Goal: Communication & Community: Answer question/provide support

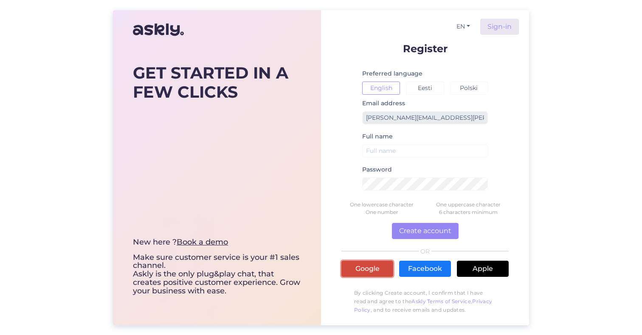
click at [365, 269] on link "Google" at bounding box center [368, 269] width 52 height 16
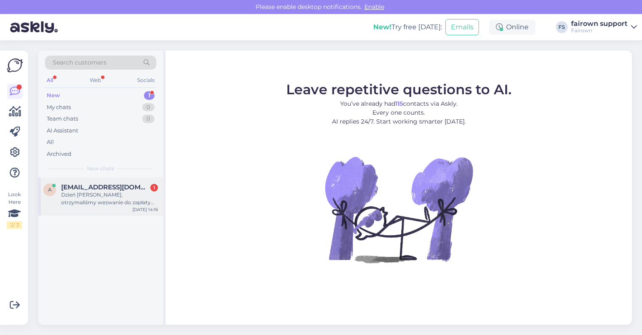
click at [104, 193] on div "Dzień [PERSON_NAME], otrzymaliśmy wezwanie do zapłaty ale nie wiemy jakiej fakt…" at bounding box center [109, 198] width 97 height 15
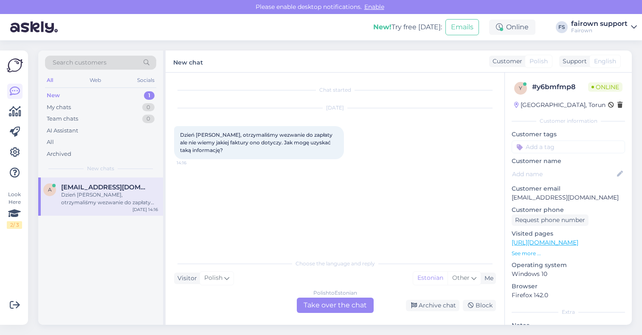
click at [316, 303] on div "Polish to Estonian Take over the chat" at bounding box center [335, 305] width 77 height 15
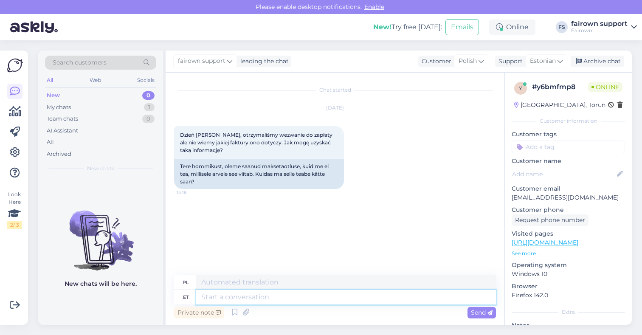
click at [264, 297] on textarea at bounding box center [346, 297] width 300 height 14
type textarea "Tere,"
type textarea "Cześć,"
type textarea "Tere, kas a"
type textarea "Cześć, jest"
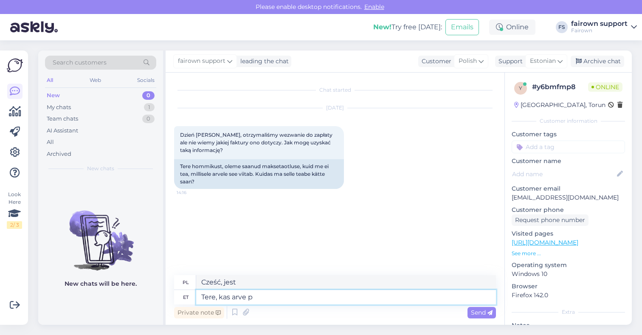
type textarea "Tere, kas arve pe"
type textarea "Witam, czy faktura"
type textarea "Tere, kas [PERSON_NAME]"
type textarea "Witam, czy jest to na rachunku?"
type textarea "Tere, kas arve"
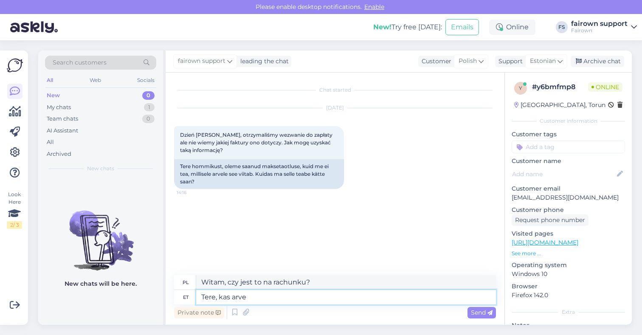
type textarea "Witam, czy faktura"
type textarea "Tere, kas a"
type textarea "Cześć, to jest"
type textarea "Tere, kas"
type textarea "Cześć, jest"
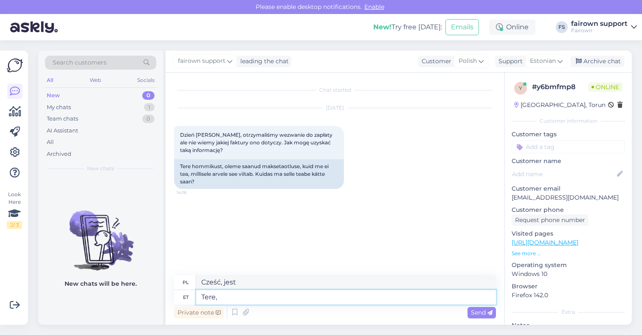
type textarea "Tere,"
type textarea "Cześć,"
type textarea "T"
click at [170, 245] on div "Chat started [DATE] Dzień [PERSON_NAME], otrzymaliśmy wezwanie do zapłaty ale n…" at bounding box center [335, 199] width 339 height 252
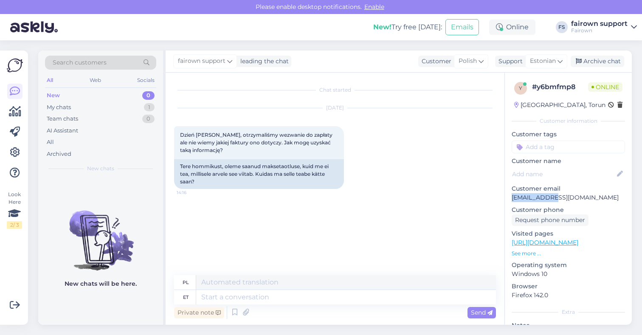
drag, startPoint x: 564, startPoint y: 197, endPoint x: 512, endPoint y: 198, distance: 51.8
click at [512, 198] on p "[EMAIL_ADDRESS][DOMAIN_NAME]" at bounding box center [568, 197] width 113 height 9
copy p "[EMAIL_ADDRESS][DOMAIN_NAME]"
click at [234, 299] on textarea at bounding box center [346, 297] width 300 height 14
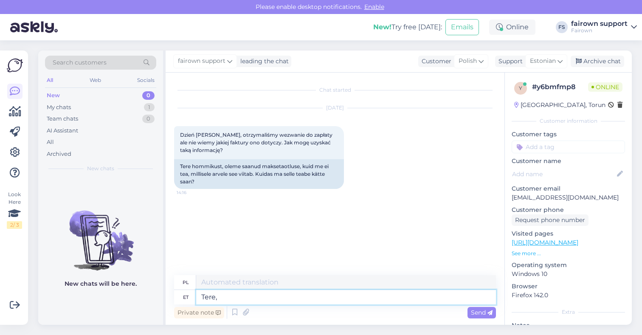
type textarea "Tere,"
type textarea "Cześć,"
type textarea "Tere, Kas"
type textarea "Cześć, jest"
type textarea "Tere, Kas taotluse p"
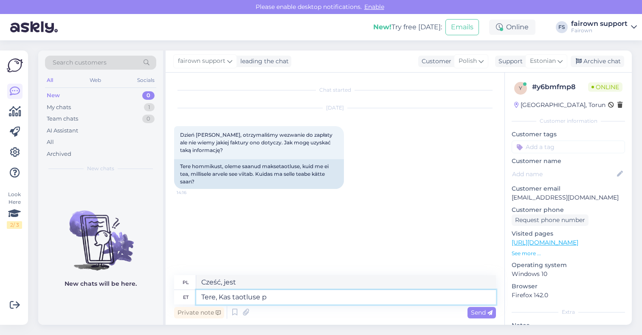
type textarea "Cześć, Czy masz jakieś życzenie?"
type textarea "Tere, Kas taotluse peal o"
type textarea "Cześć, czy prośba jest aktualna?"
type textarea "Tere, Kas taotluse peal on"
type textarea "Cześć, czy jest coś na temat aplikacji?"
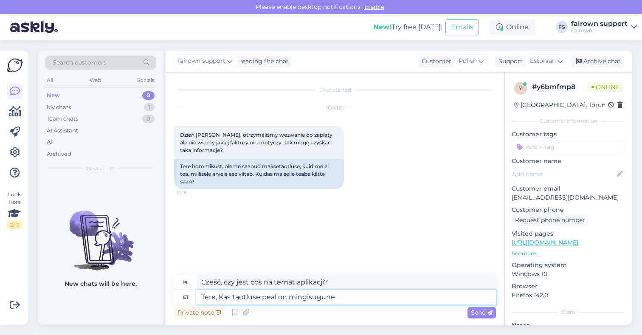
type textarea "Tere, Kas taotluse peal on mingisugune v"
type textarea "Witam, czy jest jakaś informacja na temat aplikacji?"
type textarea "Tere, Kas taotluse peal on mingisugune viide v"
type textarea "Cześć, czy w aplikacji jest jakaś informacja?"
type textarea "Tere, Kas taotluse peal on mingisugune viide või r"
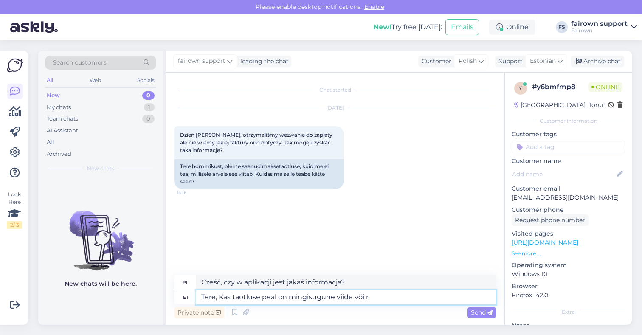
type textarea "Witam, Czy w aplikacji jest jakaś wzmianka lub"
type textarea "Tere, Kas taotluse peal on mingisugune viide või referents"
type textarea "Cześć, czy w aplikacji jest jakaś informacja lub odnośnik?"
type textarea "Tere, Kas taotluse peal on mingisugune viide või referents, m"
type textarea "Witam, Czy w zgłoszeniu znajdują się jakieś odniesienia lub referencje?"
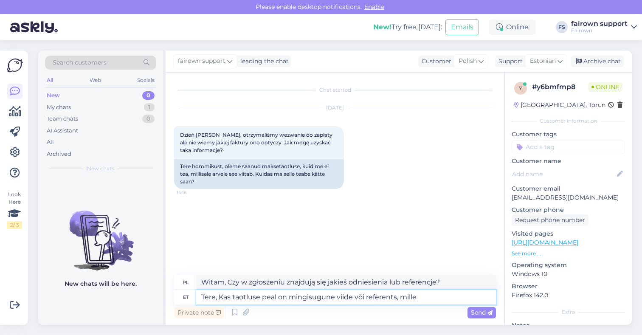
type textarea "Tere, Kas taotluse peal on mingisugune viide või referents, mille j"
type textarea "Witam, Czy w aplikacji jest jakieś odniesienie lub informacja, że"
type textarea "Tere, Kas taotluse peal on mingisugune viide või referents, mille järgi saaksin"
type textarea "Cześć, czy w aplikacji są jakieś odniesienia lub wskazówki, z których mogę skor…"
type textarea "Tere, Kas taotluse peal on mingisugune viide või referents, mille järgi saaksin…"
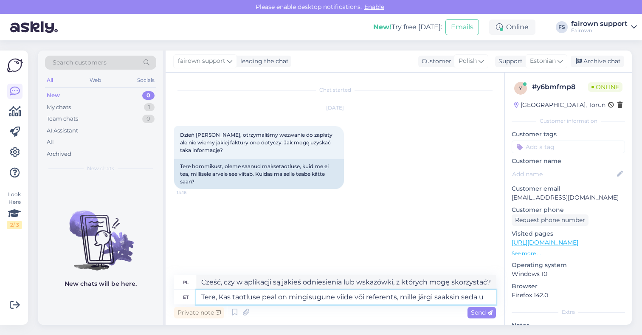
type textarea "Cześć, czy jest jakaś informacja lub odnośnik do aplikacji, z której mogę skorz…"
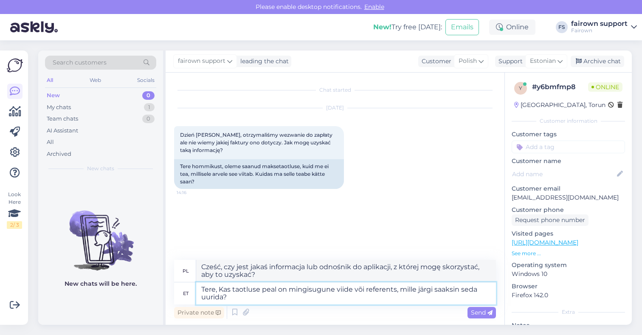
type textarea "Tere, Kas taotluse peal on mingisugune viide või referents, mille järgi saaksin…"
type textarea "Cześć, czy w aplikacji są jakieś odniesienia, z których mógłbym skorzystać, [PE…"
drag, startPoint x: 223, startPoint y: 297, endPoint x: 396, endPoint y: 293, distance: 172.5
click at [396, 293] on textarea "Tere, Kas taotluse peal on mingisugune viide või referents, mille järgi saaksin…" at bounding box center [346, 293] width 300 height 22
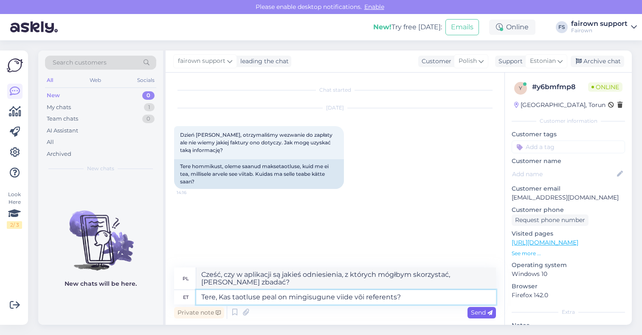
type textarea "Tere, Kas taotluse peal on mingisugune viide või referents?"
click at [476, 313] on span "Send" at bounding box center [482, 313] width 22 height 8
type textarea "Witam, Czy w zgłoszeniu znajdują się jakieś odniesienia lub referencje?"
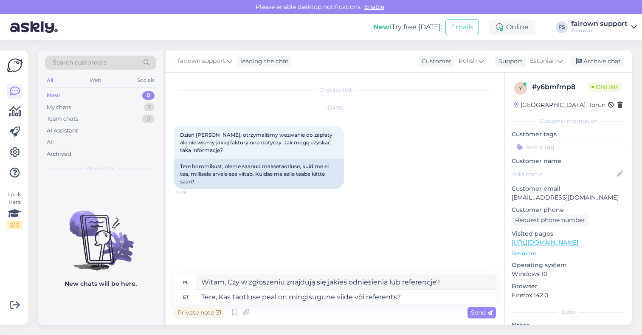
click at [345, 239] on div "Chat started [DATE] Dzień [PERSON_NAME], otrzymaliśmy wezwanie do zapłaty ale n…" at bounding box center [339, 174] width 330 height 186
click at [319, 299] on textarea "Tere, Kas taotluse peal on mingisugune viide või referents?" at bounding box center [346, 297] width 300 height 14
click at [477, 313] on span "Send" at bounding box center [482, 313] width 22 height 8
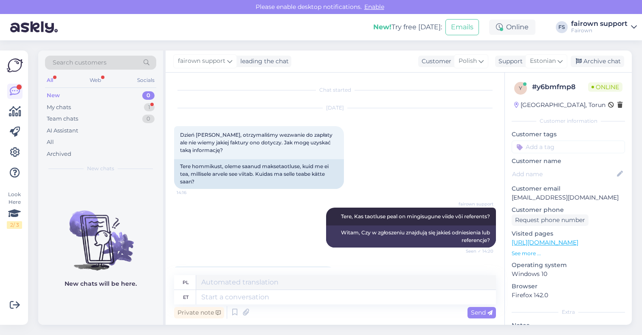
scroll to position [40, 0]
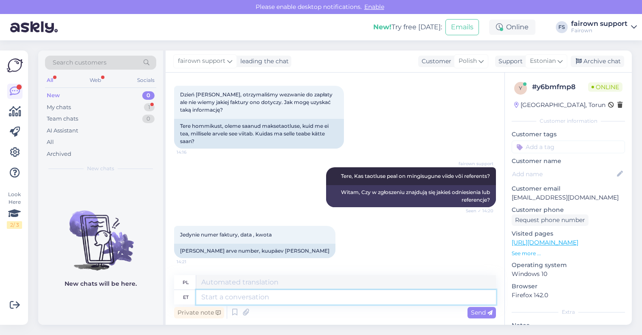
click at [282, 297] on textarea at bounding box center [346, 297] width 300 height 14
type textarea "Kas s"
type textarea "Jest"
type textarea "Kas saaksite p"
type textarea "Czy mógłbyś?"
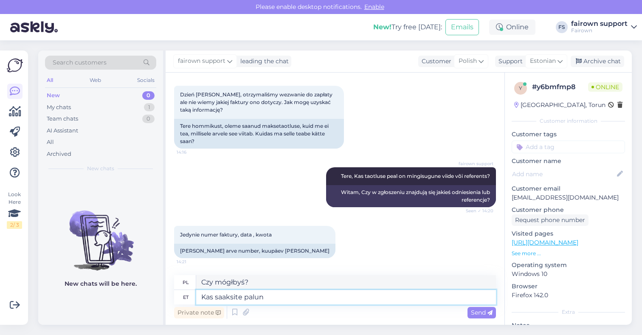
type textarea "Kas saaksite palun s"
type textarea "Czy mógłbyś proszę?"
type textarea "Kas saaksite palun saata p"
type textarea "Czy mógłbyś wysłać?"
type textarea "Kas saaksite palun saata pildi?"
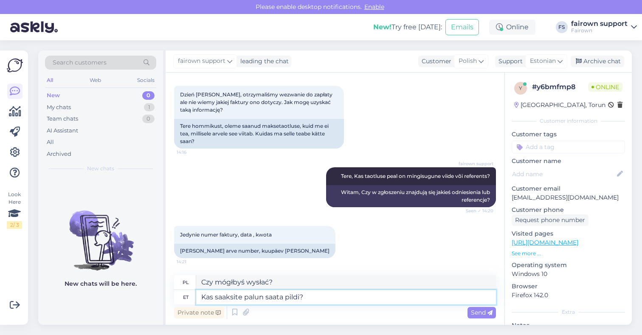
type textarea "Czy mógłbyś wysłać zdjęcie?"
type textarea "Kas saaksite palun saata pildi ja a"
type textarea "Czy mógłbyś wysłać zdjęcie i"
type textarea "Kas saaksite palun saata pildi [PERSON_NAME]"
type textarea "Czy mógłby Pan przesłać zdjęcie i fakturę?"
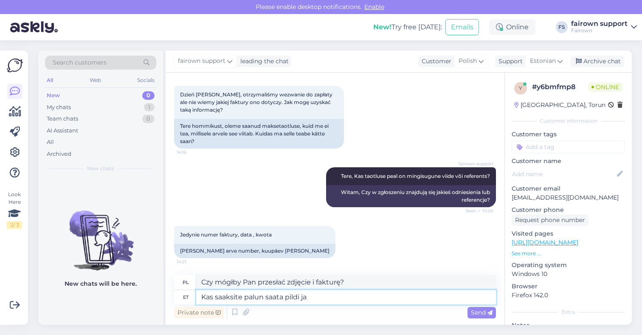
type textarea "Kas saaksite palun saata pildi ja"
type textarea "Czy mógłbyś wysłać zdjęcie i"
type textarea "Kas saaksite palun saata pildi"
type textarea "Czy mógłbyś wysłać zdjęcie?"
type textarea "Kas saaksite palun saata pildi?"
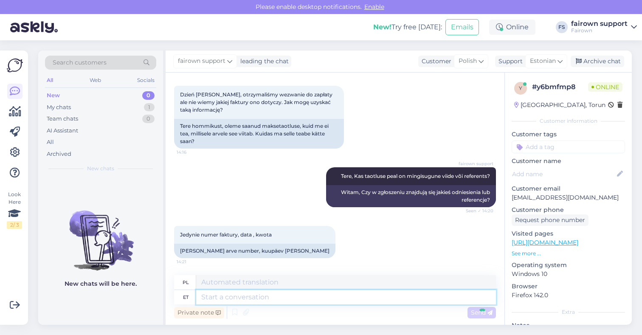
scroll to position [91, 0]
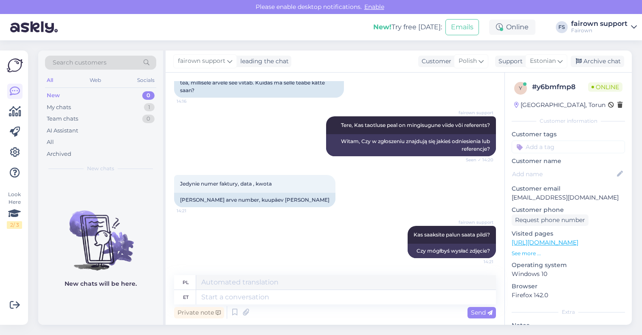
click at [290, 318] on div "Private note Send" at bounding box center [335, 313] width 322 height 16
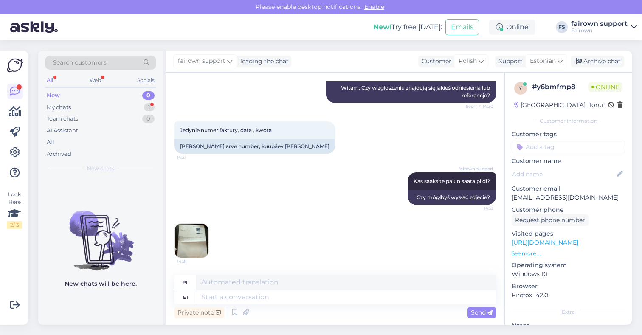
click at [193, 235] on img at bounding box center [192, 241] width 34 height 34
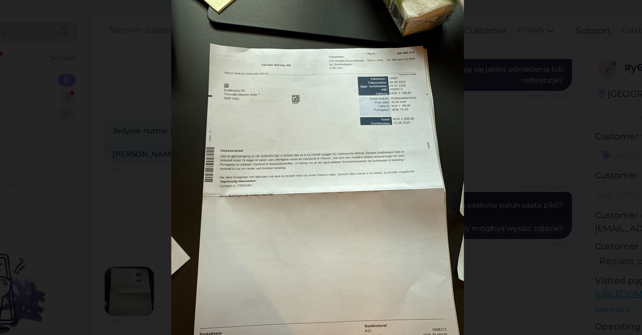
click at [441, 160] on div at bounding box center [321, 167] width 642 height 335
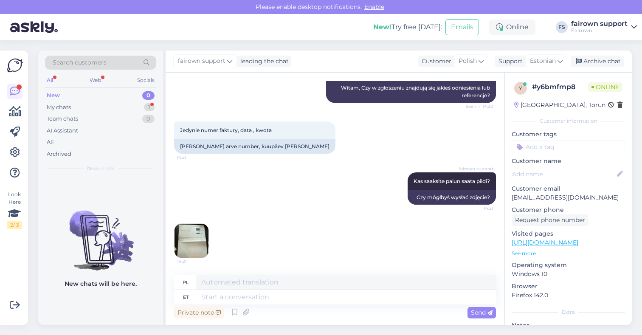
click at [187, 238] on img at bounding box center [192, 241] width 34 height 34
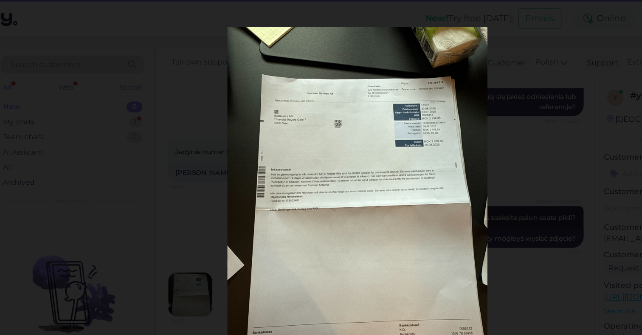
click at [423, 143] on div at bounding box center [321, 167] width 642 height 335
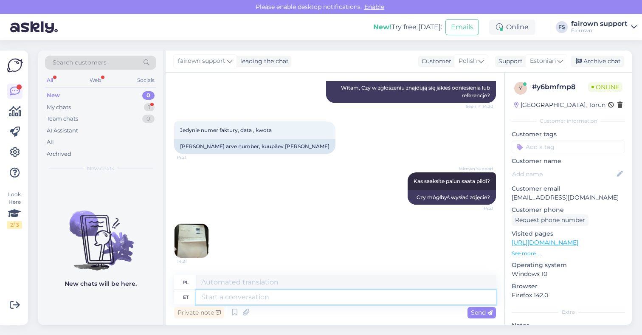
click at [241, 298] on textarea at bounding box center [346, 297] width 300 height 14
type textarea "Tegemist"
type textarea "Czyn"
type textarea "Tegemist on"
type textarea "To jest"
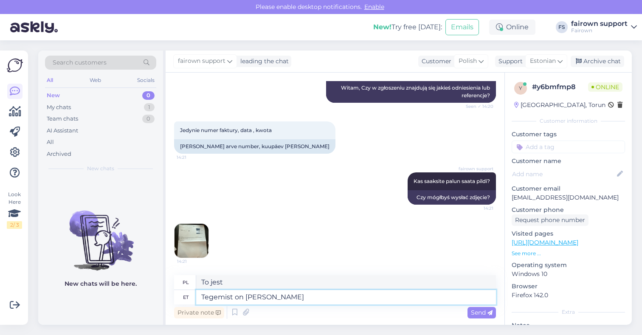
type textarea "Tegemist on [PERSON_NAME]"
type textarea "To jest [PERSON_NAME]"
type textarea "Tegemist on [PERSON_NAME] liisingu"
type textarea "To jest leasing [PERSON_NAME]"
type textarea "Tegemist on [PERSON_NAME] liisingu arvega"
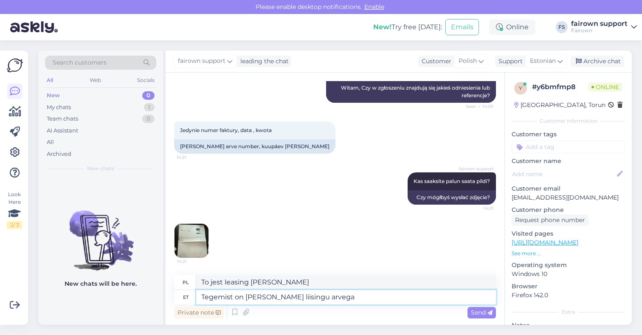
type textarea "To jest faktura leasingowa [PERSON_NAME]."
type textarea "Tegemist on [PERSON_NAME] liisingu arvega."
type textarea "To jest faktura [PERSON_NAME] Leasing."
drag, startPoint x: 245, startPoint y: 298, endPoint x: 331, endPoint y: 297, distance: 86.3
click at [331, 297] on textarea "Tegemist on [PERSON_NAME] liisingu arvega." at bounding box center [346, 297] width 300 height 14
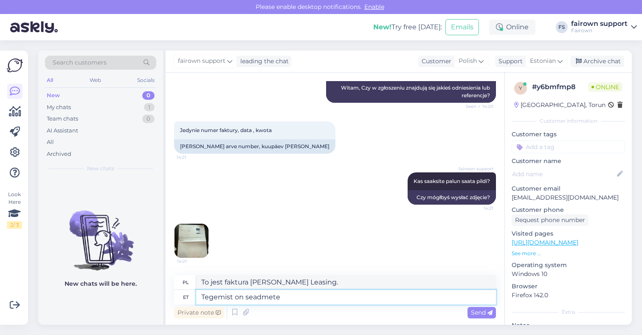
type textarea "Tegemist on seadmete"
type textarea "To jest sprzęt"
type textarea "Tegemist on seadmete väljaostu a"
type textarea "To jest wykup sprzętu."
type textarea "Tegemist on seadmete väljaostu arvega"
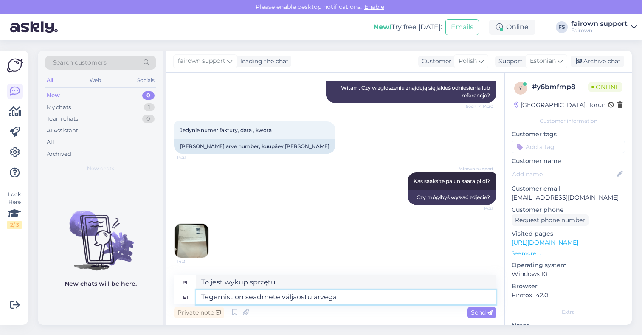
type textarea "To jest faktura zakupu sprzętu."
type textarea "Tegemist on seadmete väljaostu arvega [PERSON_NAME]"
type textarea "To jest faktura zakupu sprzętu [PERSON_NAME]."
type textarea "Tegemist on seadmete väljaostu arvega Grenkelt."
type textarea "To jest faktura zakupu sprzętu od firmy Grenkel."
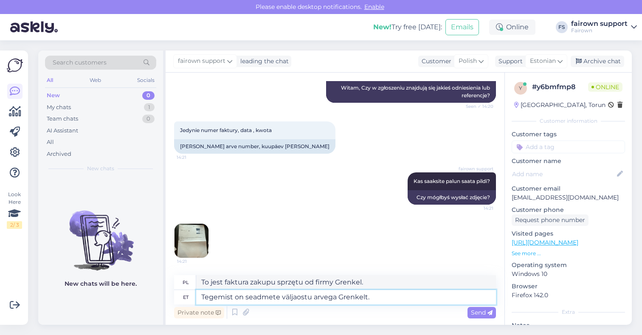
drag, startPoint x: 371, startPoint y: 298, endPoint x: 336, endPoint y: 299, distance: 34.9
click at [336, 299] on textarea "Tegemist on seadmete väljaostu arvega Grenkelt." at bounding box center [346, 297] width 300 height 14
type textarea "Tegemist on seadmete väljaostu arvega, mis"
type textarea "To jest faktura zakupu sprzętu,"
type textarea "Tegemist on seadmete väljaostu arvega, mis on"
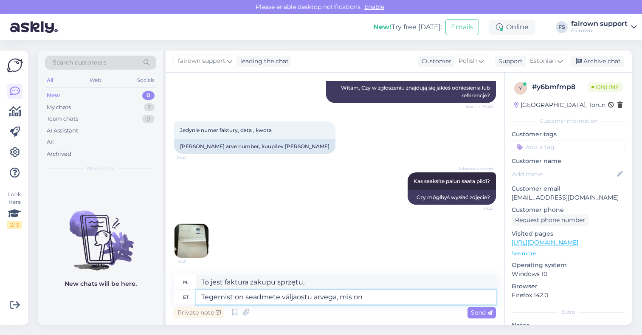
type textarea "To jest faktura zakupu sprzętu, która"
type textarea "Tegemist on seadmete väljaostu arvega, mis on s"
type textarea "To jest faktura zakupu sprzętu, która jest"
type textarea "Tegemist on seadmete väljaostu arvega, mis on seotud G"
type textarea "To jest faktura zakupu sprzętu, dotycząca"
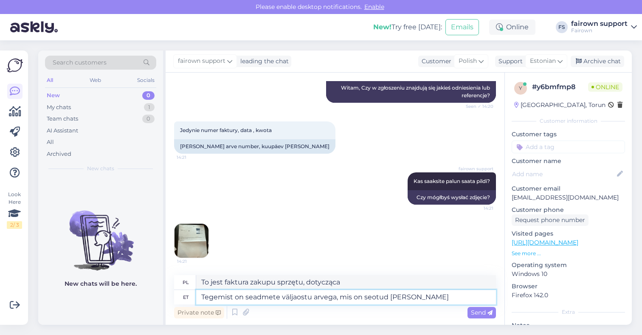
type textarea "Tegemist on seadmete väljaostu arvega, mis on seotud [PERSON_NAME]"
type textarea "To jest faktura zakupu sprzętu firmy [PERSON_NAME]"
type textarea "Tegemist on seadmete väljaostu arvega, mis on seotud [PERSON_NAME] pangaga."
type textarea "To jest faktura zakupu sprzętu dla [PERSON_NAME] Bank."
type textarea "Tegemist on seadmete väljaostu arvega, mis on seotud [PERSON_NAME] pangaga. Tel…"
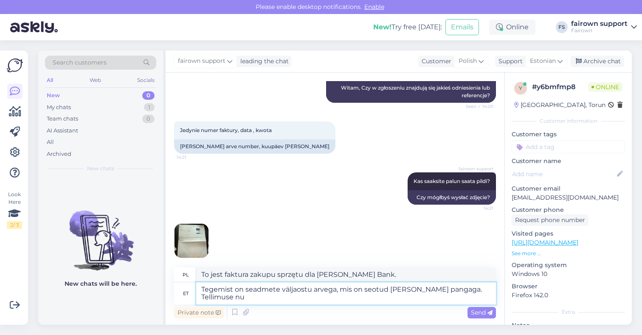
type textarea "To jest faktura zakupu sprzętu dla [PERSON_NAME] Bank. Zamówienie"
type textarea "Tegemist on seadmete väljaostu arvega, mis on seotud [PERSON_NAME] pangaga. Tel…"
type textarea "To jest faktura zakupu sprzętu dla [PERSON_NAME] Bank. Numer zamówienia"
type textarea "Tegemist on seadmete väljaostu arvega, mis on seotud [PERSON_NAME] pangaga. Tel…"
type textarea "To jest faktura zakupu sprzętu dla [PERSON_NAME] Bank. Numer zamówienia to"
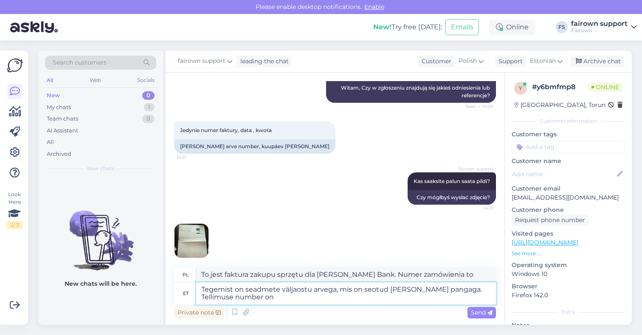
paste textarea "175003491"
type textarea "Tegemist on seadmete väljaostu arvega, mis on seotud [PERSON_NAME] pangaga. Tel…"
type textarea "To jest faktura zakupu sprzętu dla [PERSON_NAME] Bank. Numer zamówienia to 1750…"
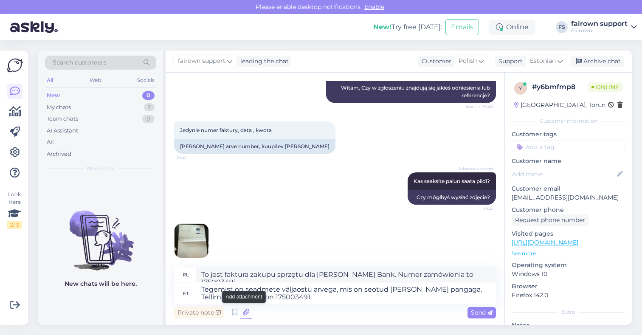
click at [245, 313] on icon at bounding box center [246, 312] width 12 height 13
click at [243, 312] on icon at bounding box center [246, 312] width 12 height 13
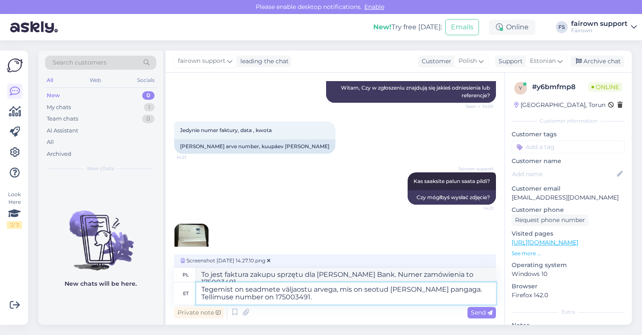
click at [316, 294] on textarea "Tegemist on seadmete väljaostu arvega, mis on seotud [PERSON_NAME] pangaga. Tel…" at bounding box center [346, 293] width 300 height 22
type textarea "Tegemist on seadmete väljaostu arvega, mis on seotud [PERSON_NAME] pangaga. Tel…"
type textarea "To jest faktura zakupu sprzętu dla [PERSON_NAME] Bank. Numer zamówienia to 1750…"
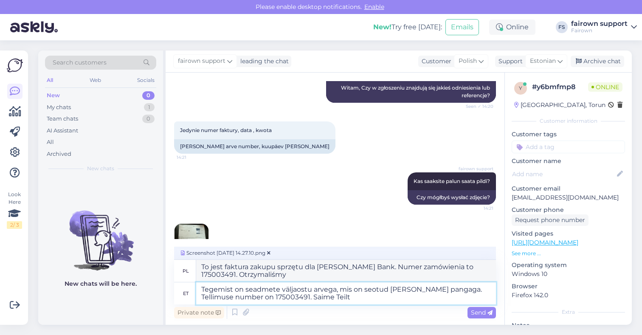
type textarea "Tegemist on seadmete väljaostu arvega, mis on seotud [PERSON_NAME] pangaga. Tel…"
type textarea "To jest faktura zakupu sprzętu dla [PERSON_NAME] Bank. Numer zamówienia to 1750…"
type textarea "Tegemist on seadmete väljaostu arvega, mis on seotud [PERSON_NAME] pangaga. Tel…"
type textarea "To jest faktura zakupu sprzętu dla [PERSON_NAME] Bank. Numer zamówienia to 1750…"
type textarea "Tegemist on seadmete väljaostu arvega, mis on seotud [PERSON_NAME] pangaga. Tel…"
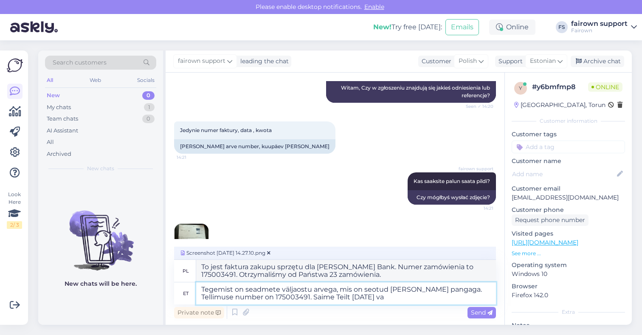
type textarea "To jest faktura zakupu sprzętu dla [PERSON_NAME] Bank. Numer zamówienia to 1750…"
type textarea "Tegemist on seadmete väljaostu arvega, mis on seotud [PERSON_NAME] pangaga. Tel…"
type textarea "To jest faktura zakupu sprzętu dla [PERSON_NAME] Bank. Numer zamówienia to 1750…"
type textarea "Tegemist on seadmete väljaostu arvega, mis on seotud [PERSON_NAME] pangaga. Tel…"
type textarea "To jest faktura zakupu sprzętu dla [PERSON_NAME] Bank. Numer zamówienia to 1750…"
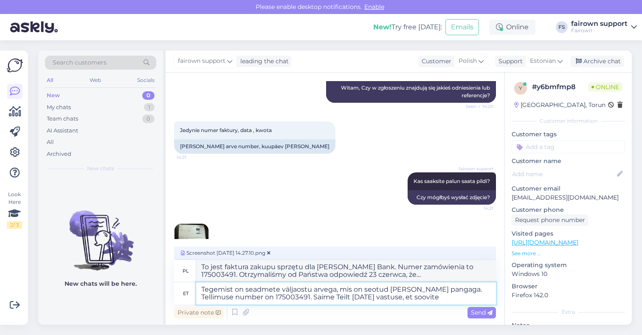
type textarea "Tegemist on seadmete väljaostu arvega, mis on seotud [PERSON_NAME] pangaga. Tel…"
type textarea "To jest faktura zakupu sprzętu dla [PERSON_NAME] Bank. Numer zamówienia to 1750…"
type textarea "Tegemist on seadmete väljaostu arvega, mis on seotud [PERSON_NAME] pangaga. Tel…"
type textarea "To jest faktura zakupu sprzętu dla [PERSON_NAME] Bank. Numer zamówienia to 1750…"
type textarea "Tegemist on seadmete väljaostu arvega, mis on seotud [PERSON_NAME] pangaga. Tel…"
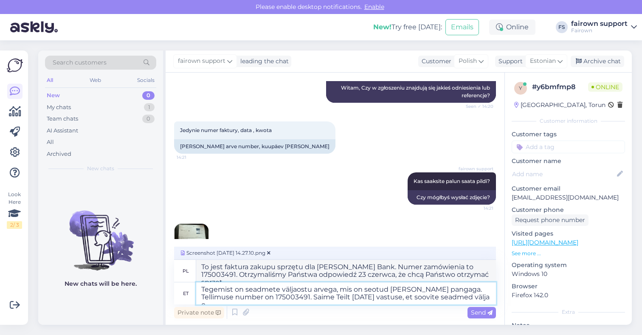
type textarea "To jest faktura zakupu sprzętu dla [PERSON_NAME] Bank. Numer zamówienia to 1750…"
type textarea "Tegemist on seadmete väljaostu arvega, mis on seotud [PERSON_NAME] pangaga. Tel…"
type textarea "To jest faktura zakupu sprzętu dla [PERSON_NAME] Bank. Numer zamówienia to 1750…"
click at [308, 298] on textarea "Tegemist on seadmete väljaostu arvega, mis on seotud [PERSON_NAME] pangaga. Tel…" at bounding box center [346, 293] width 300 height 22
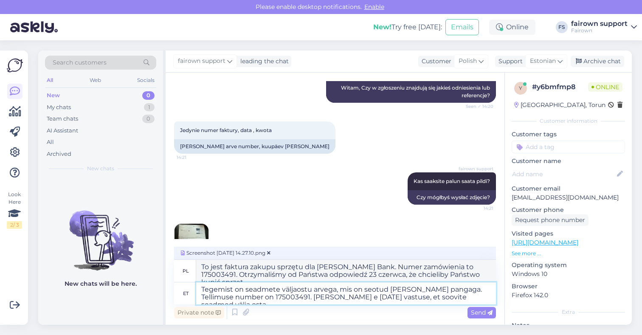
type textarea "Tegemist on seadmete väljaostu arvega, mis on seotud [PERSON_NAME] pangaga. Tel…"
type textarea "To jest faktura zakupu sprzętu dla [PERSON_NAME] Bank. Numer zamówienia to 1750…"
type textarea "Tegemist on seadmete väljaostu arvega, mis on seotud [PERSON_NAME] pangaga. Tel…"
type textarea "To jest faktura zakupu sprzętu dla [PERSON_NAME] Bank. Numer zamówienia to 1750…"
paste textarea "[EMAIL_ADDRESS][DOMAIN_NAME]"
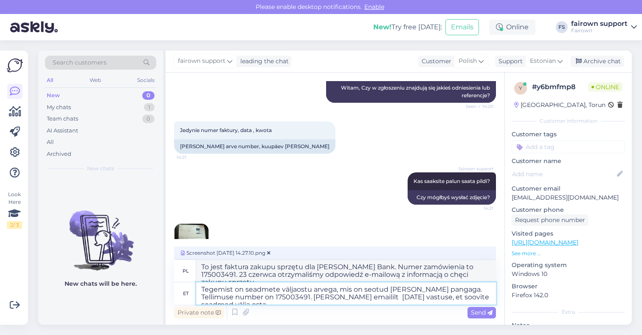
type textarea "Tegemist on seadmete väljaostu arvega, mis on seotud [PERSON_NAME] pangaga. Tel…"
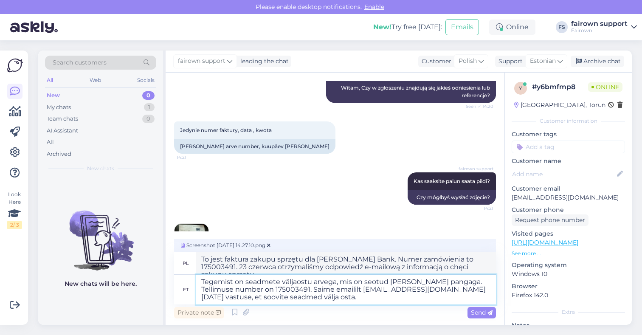
type textarea "To jest faktura zakupu sprzętu dla [PERSON_NAME] Bank. Numer zamówienia to 1750…"
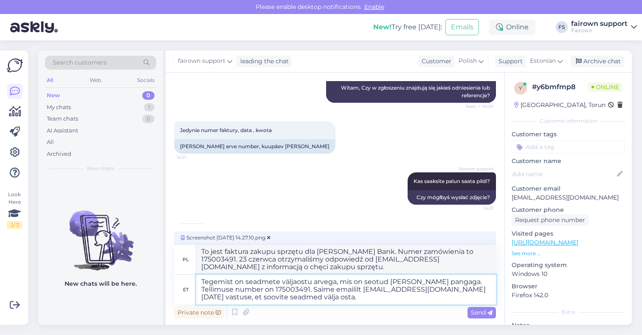
click at [346, 302] on textarea "Tegemist on seadmete väljaostu arvega, mis on seotud [PERSON_NAME] pangaga. Tel…" at bounding box center [346, 290] width 300 height 30
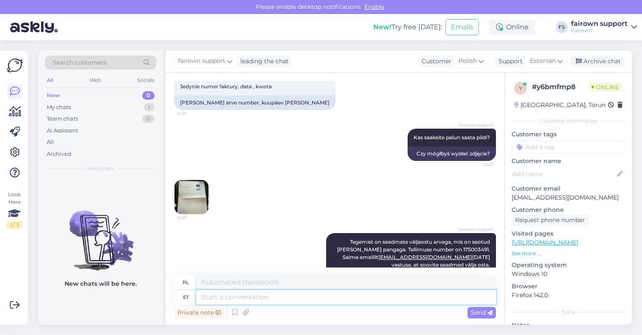
scroll to position [295, 0]
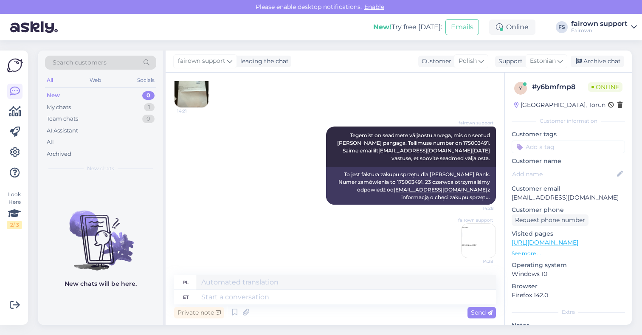
click at [477, 246] on img at bounding box center [479, 241] width 34 height 34
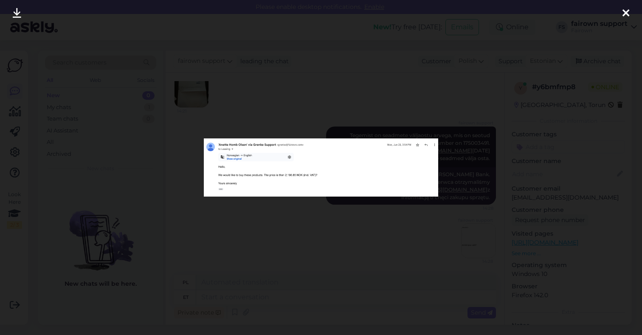
click at [427, 251] on div at bounding box center [321, 167] width 642 height 335
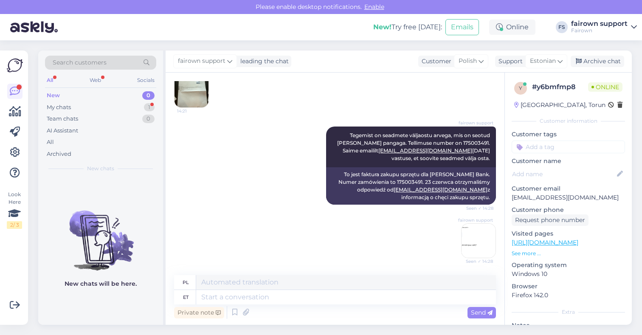
scroll to position [412, 0]
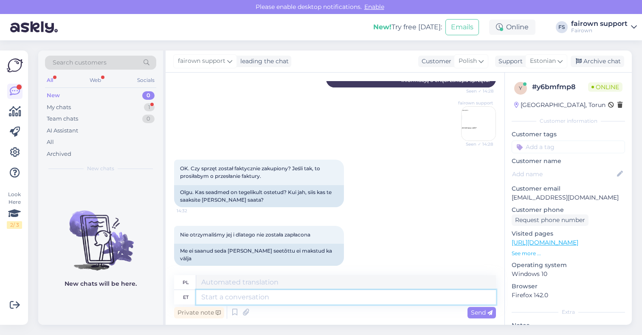
click at [273, 298] on textarea at bounding box center [346, 297] width 300 height 14
type textarea "Seadmed e"
type textarea "Sprzęt"
type textarea "Seadmed ei o"
type textarea "Urządzenia nie"
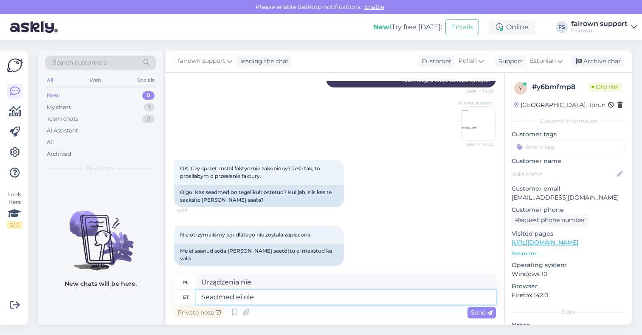
type textarea "Seadmed ei ole"
type textarea "Urządzenia nie są"
type textarea "Seadmed ei ole välja o"
type textarea "Urządzenia nie są wyłączone."
type textarea "Seadmed ei ole välja ostetud."
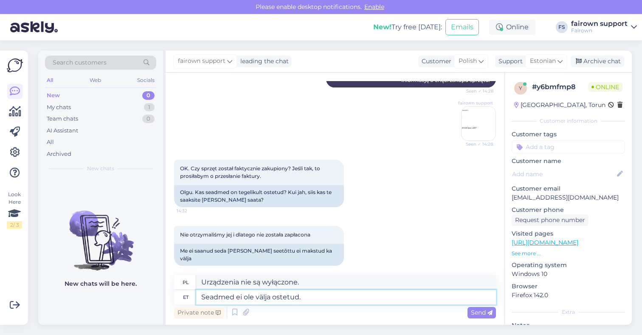
type textarea "Sprzęt nie został zakupiony."
type textarea "Seadmed ei ole välja ostetud. [GEOGRAPHIC_DATA]"
type textarea "Sprzęt nie został zakupiony. Wyślij"
type textarea "Seadmed ei ole välja ostetud. Saadame te"
type textarea "Sprzęt nie został zakupiony. Wyślemy"
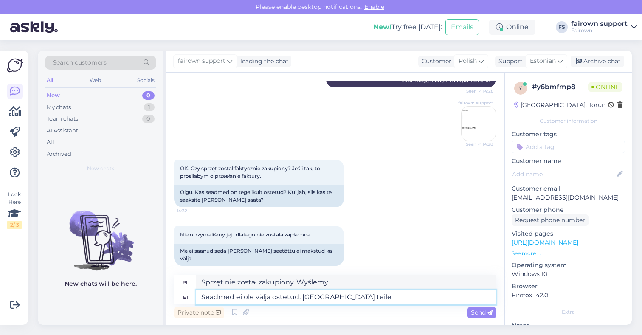
type textarea "Seadmed ei ole välja ostetud. [GEOGRAPHIC_DATA] teile"
type textarea "Sprzęt nie został zakupiony. Wyślemy go do Ciebie."
type textarea "Seadmed ei ole välja ostetud. Saadame teile uue p"
type textarea "Sprzęt nie został zakupiony. Wyślemy Ci nowy."
type textarea "Seadmed ei ole välja ostetud. [GEOGRAPHIC_DATA] teile uue pakkumise em"
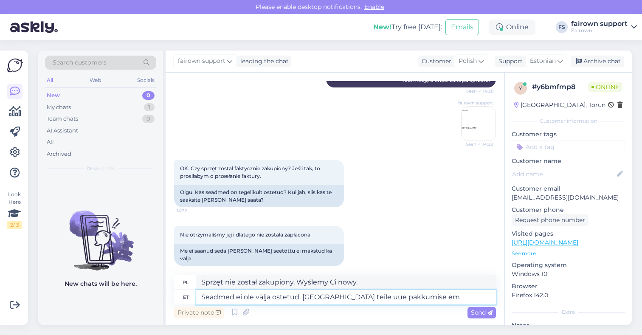
type textarea "Sprzęt nie został zakupiony. Wyślemy Ci nową ofertę."
type textarea "Seadmed ei ole välja ostetud. Saadame teile uue pakkumise emailile."
type textarea "Sprzęt nie został zakupiony. Wyślemy Ci nową ofertę e-mailem."
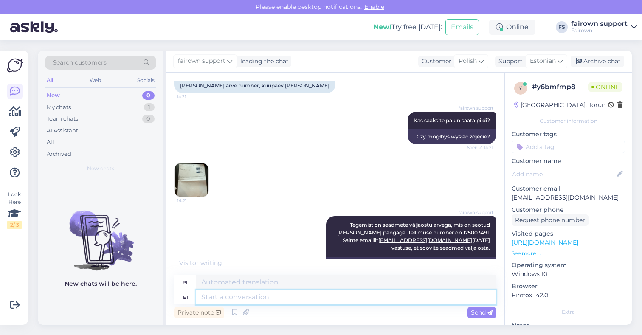
scroll to position [203, 0]
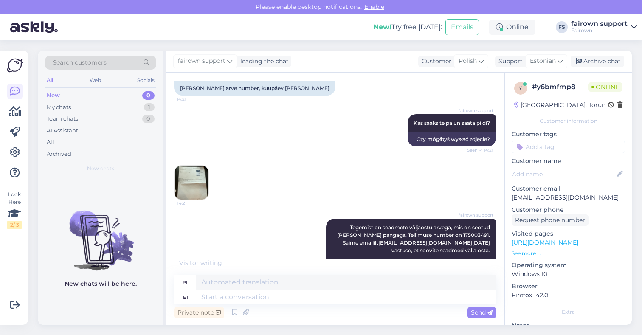
click at [198, 181] on img at bounding box center [192, 183] width 34 height 34
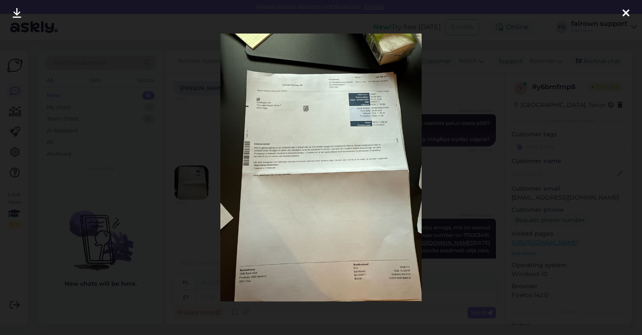
click at [270, 167] on img at bounding box center [320, 168] width 201 height 268
click at [449, 174] on div at bounding box center [321, 167] width 642 height 335
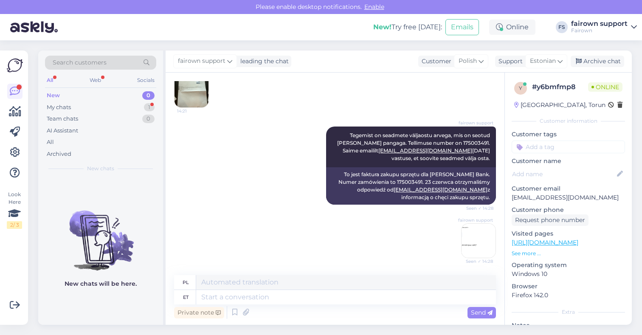
scroll to position [209, 0]
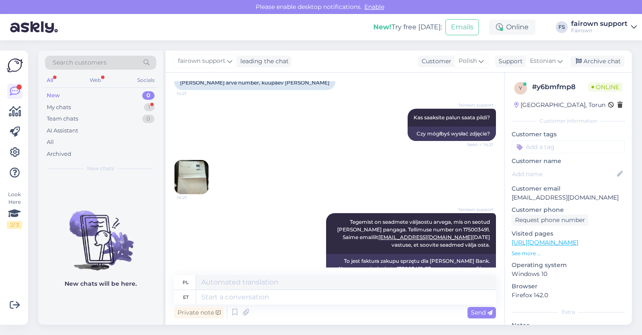
click at [197, 175] on img at bounding box center [192, 177] width 34 height 34
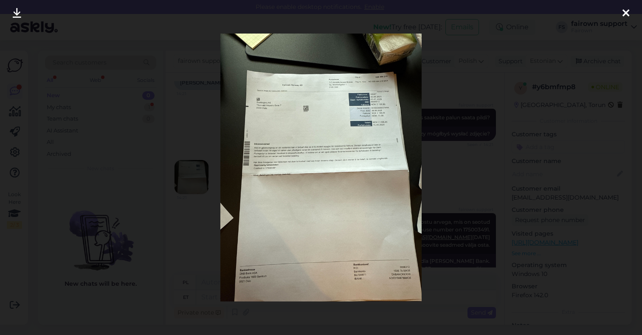
click at [447, 192] on div at bounding box center [321, 167] width 642 height 335
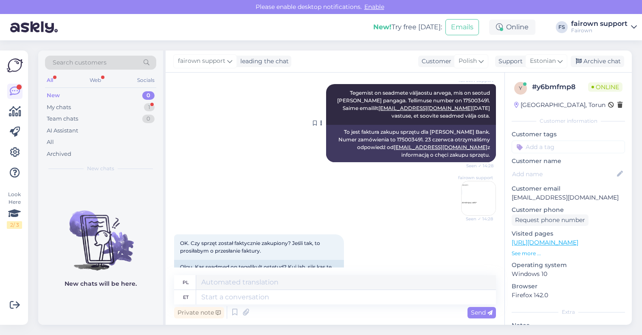
scroll to position [537, 0]
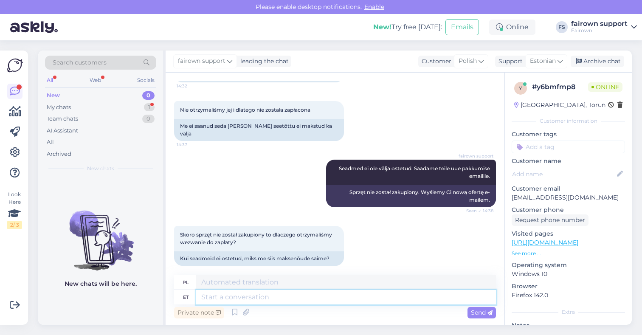
click at [248, 297] on textarea at bounding box center [346, 297] width 300 height 14
type textarea "Seadmed e"
type textarea "Sprzęt"
type textarea "Seadmed ei o"
type textarea "Urządzenia nie"
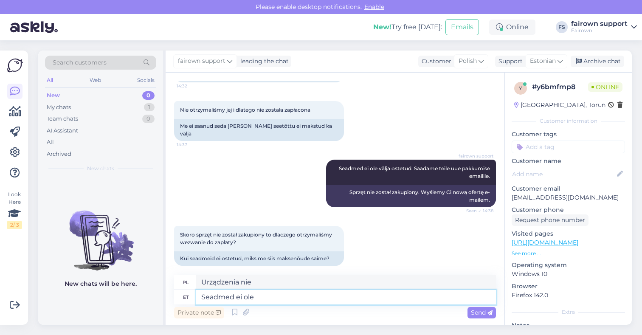
type textarea "Seadmed ei ole v"
type textarea "Urządzenia nie są"
type textarea "Seadmed ei ole välja o"
type textarea "Urządzenia nie są wyłączone."
type textarea "Seadmed ei ole välja ostetud, k"
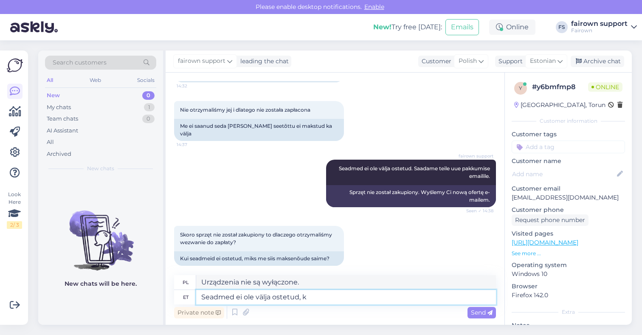
type textarea "Sprzęt nie został zakupiony,"
type textarea "Seadmed ei ole välja ostetud, kuna"
type textarea "Sprzęt nie został zakupiony, ponieważ"
type textarea "Seadmed ei ole välja ostetud, kuna väljaostu a"
type textarea "Sprzęt nie został zakupiony, ponieważ zakup"
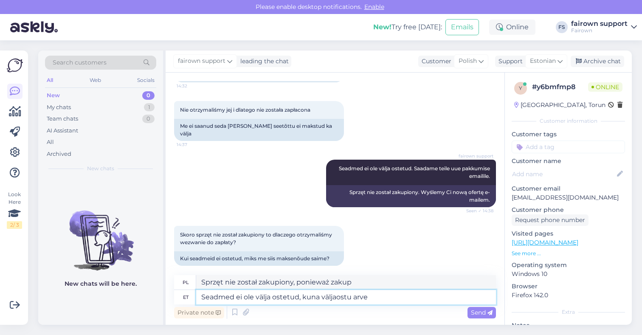
type textarea "Seadmed ei ole välja ostetud, kuna väljaostu arve p"
type textarea "Sprzęt nie został zakupiony, ponieważ faktura zakupu"
type textarea "Seadmed ei ole välja ostetud, kuna väljaostu arve pole ma"
type textarea "Sprzęt nie został zakupiony, ponieważ nie ma faktury zakupu."
type textarea "Seadmed ei ole välja ostetud, kuna väljaostu arve pole makstud."
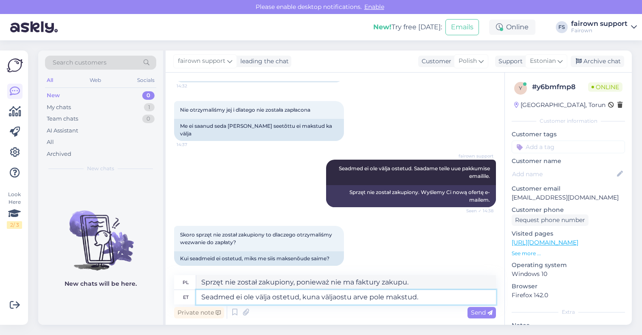
type textarea "Sprzęt nie został zakupiony, ponieważ faktura zakupu nie została zapłacona."
type textarea "Seadmed ei ole välja ostetud, kuna väljaostu arve pole makstud. Kui a"
type textarea "Sprzęt nie został zakupiony, ponieważ faktura zakupu nie została opłacona. Jeże…"
type textarea "Seadmed ei ole välja ostetud, kuna väljaostu arve pole makstud. [PERSON_NAME] o"
type textarea "Sprzęt nie został zakupiony, ponieważ faktura zakupu nie została opłacona. Jeże…"
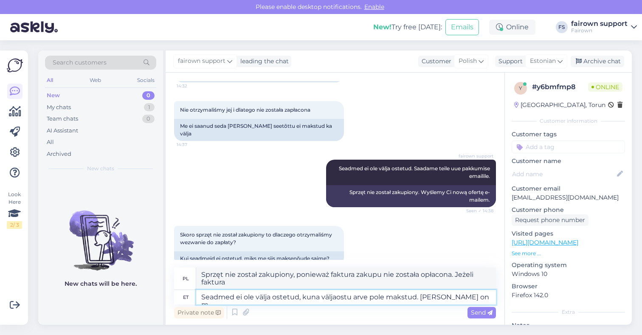
type textarea "Seadmed ei ole välja ostetud, kuna väljaostu arve pole makstud. [PERSON_NAME] o…"
type textarea "Sprzęt nie został zakupiony, ponieważ faktura zakupu nie została opłacona. Jeśl…"
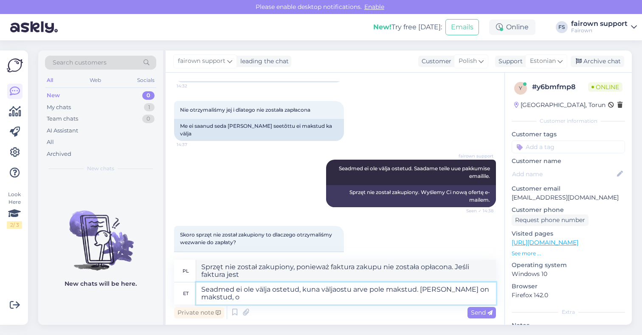
type textarea "Seadmed ei ole välja ostetud, kuna väljaostu arve pole makstud. [PERSON_NAME] o…"
type textarea "Sprzęt nie został zakupiony, ponieważ faktura zakupu nie została opłacona. Jeśl…"
type textarea "Seadmed ei ole välja ostetud, kuna väljaostu arve pole makstud. [PERSON_NAME] o…"
type textarea "Sprzęt nie został zakupiony, ponieważ faktura zakupu nie została opłacona. Po o…"
type textarea "Seadmed ei ole välja ostetud, kuna väljaostu arve pole makstud. [PERSON_NAME] o…"
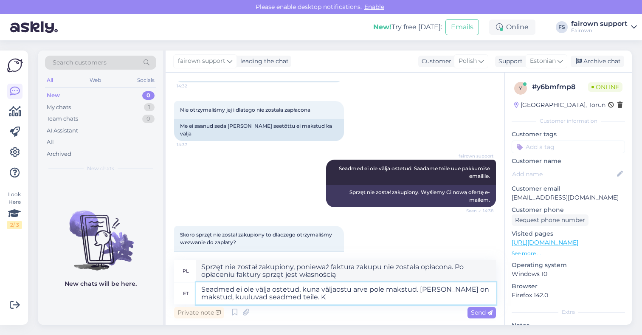
type textarea "Sprzęt nie został zakupiony, ponieważ faktura zakupu nie została opłacona. Po o…"
type textarea "Seadmed ei ole välja ostetud, kuna väljaostu arve pole makstud. [PERSON_NAME] o…"
type textarea "Sprzęt nie został zakupiony, ponieważ faktura zakupu nie została opłacona. Po o…"
type textarea "Seadmed ei ole välja ostetud, kuna väljaostu arve pole makstud. [PERSON_NAME] o…"
type textarea "Sprzęt nie został zakupiony, ponieważ faktura zakupu nie została opłacona. Po o…"
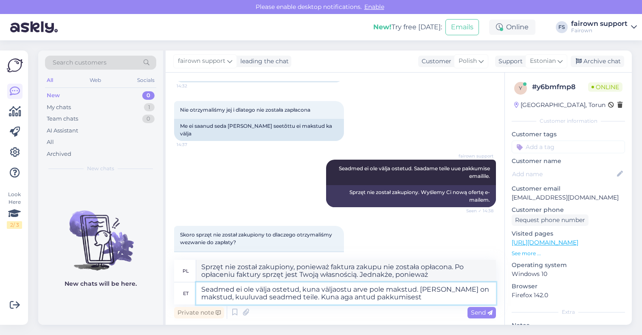
type textarea "Seadmed ei ole välja ostetud, kuna väljaostu arve pole makstud. [PERSON_NAME] o…"
type textarea "Sprzęt nie został zakupiony, ponieważ faktura zakupu nie została opłacona. Po o…"
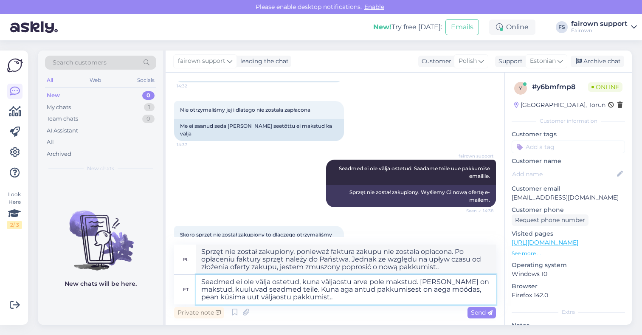
click at [219, 297] on textarea "Seadmed ei ole välja ostetud, kuna väljaostu arve pole makstud. [PERSON_NAME] o…" at bounding box center [346, 290] width 300 height 30
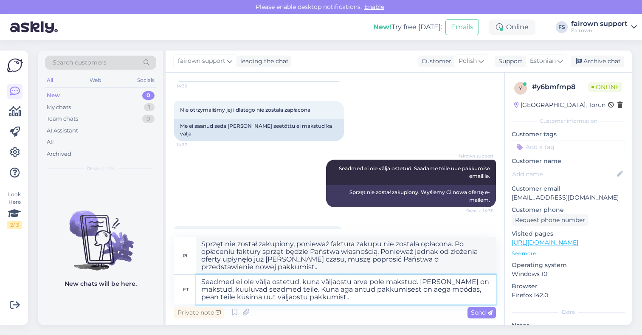
click at [356, 298] on textarea "Seadmed ei ole välja ostetud, kuna väljaostu arve pole makstud. [PERSON_NAME] o…" at bounding box center [346, 290] width 300 height 30
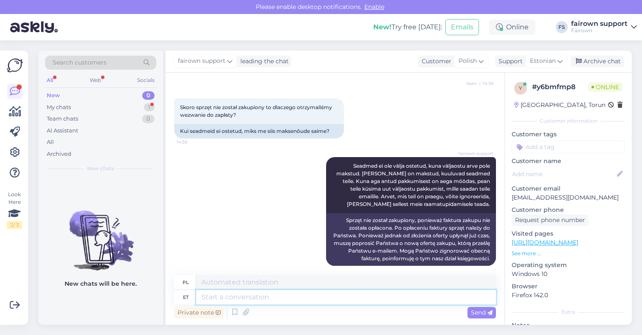
scroll to position [716, 0]
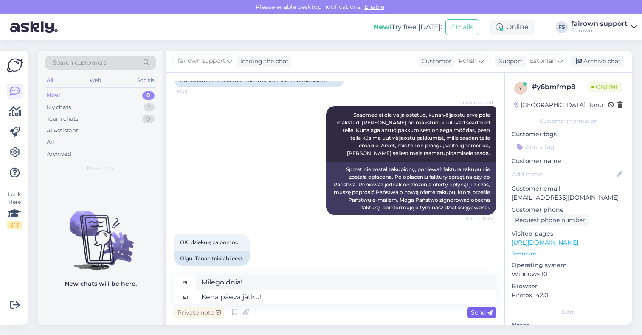
click at [479, 313] on span "Send" at bounding box center [482, 313] width 22 height 8
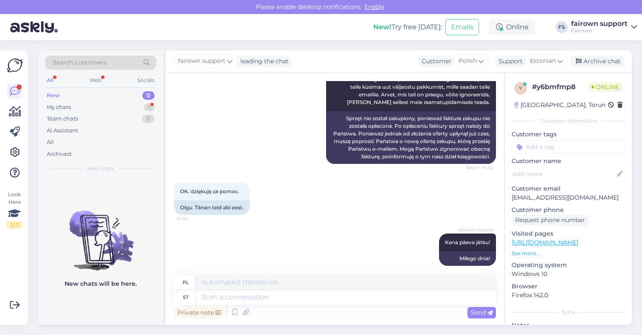
scroll to position [818, 0]
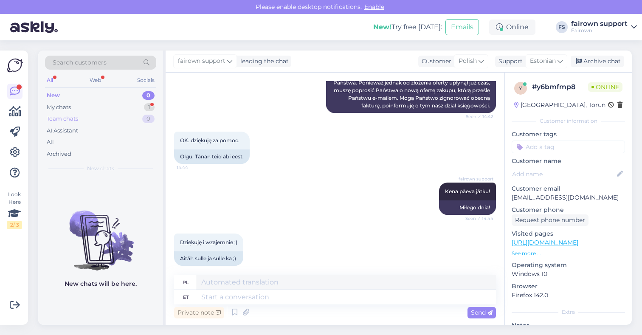
click at [103, 116] on div "Team chats 0" at bounding box center [100, 119] width 111 height 12
click at [109, 104] on div "My chats 1" at bounding box center [100, 108] width 111 height 12
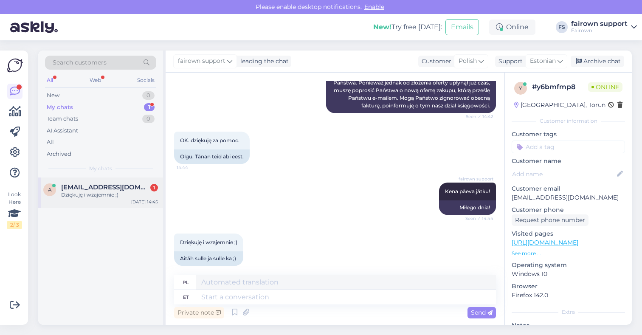
click at [113, 199] on div "a [EMAIL_ADDRESS][DOMAIN_NAME] 1 Dziękuję i wzajemnie ;) [DATE] 14:45" at bounding box center [100, 193] width 125 height 31
click at [95, 95] on div "New 0" at bounding box center [100, 96] width 111 height 12
